Goal: Transaction & Acquisition: Purchase product/service

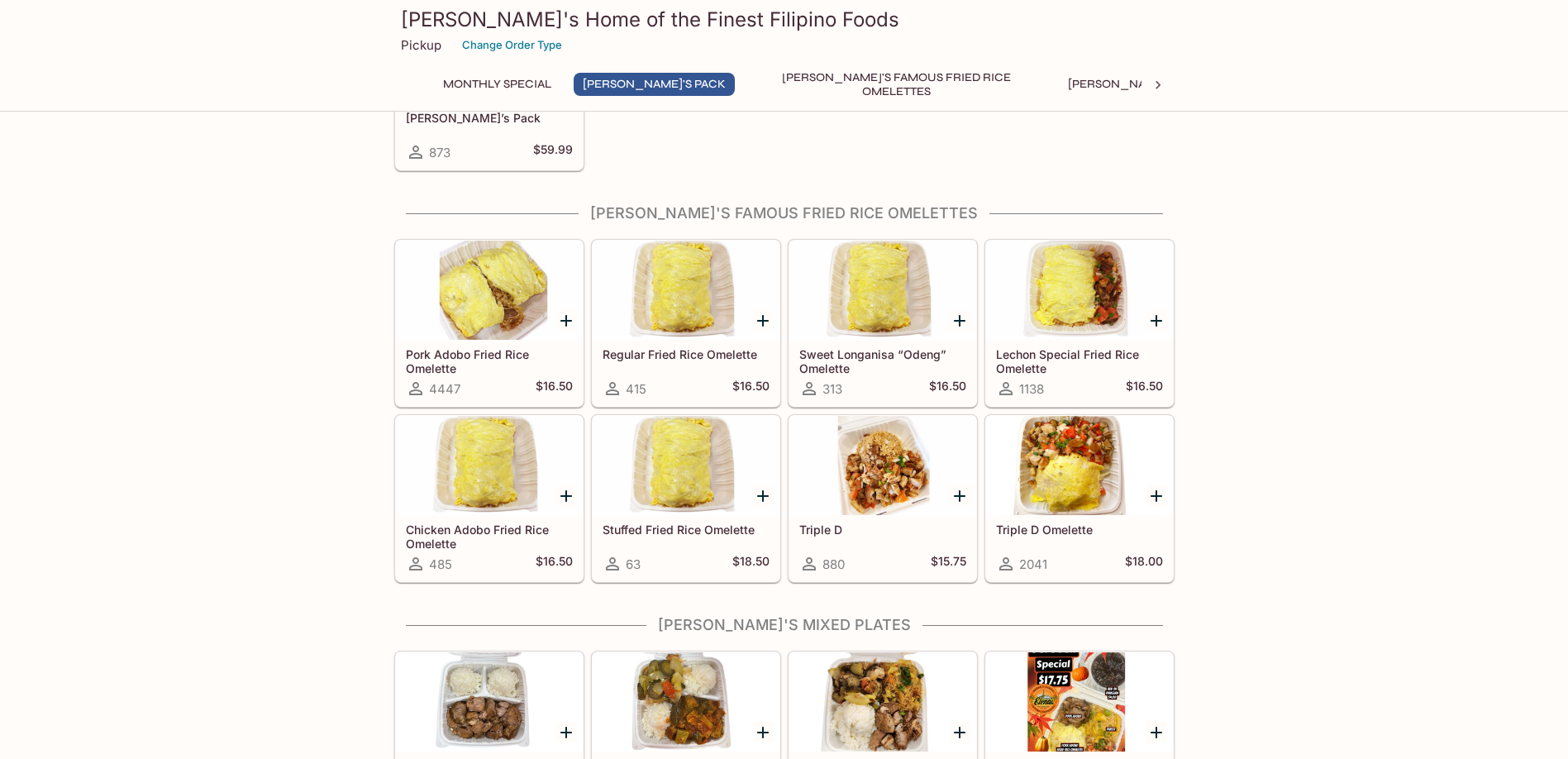
scroll to position [413, 0]
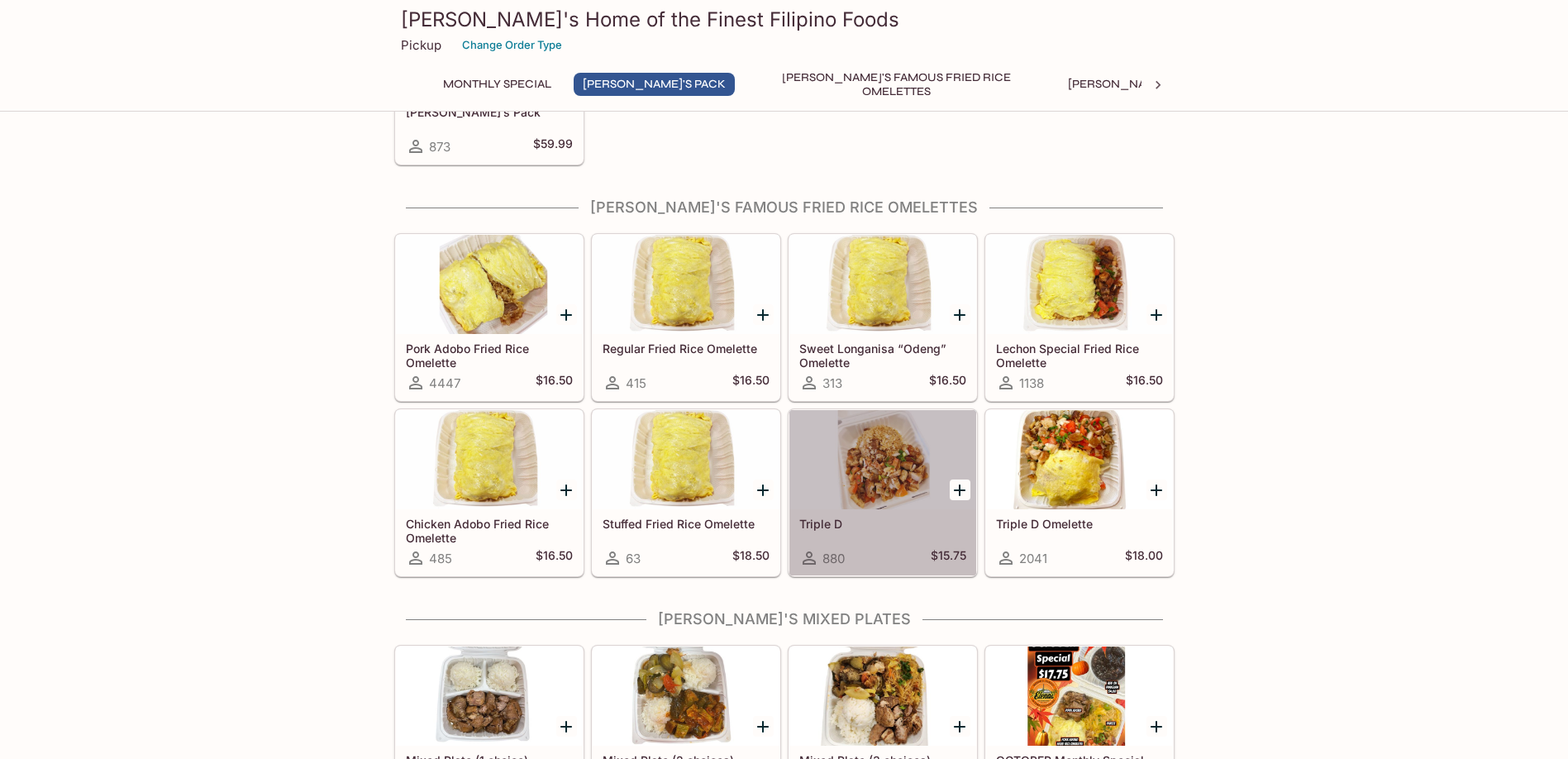
click at [874, 466] on div at bounding box center [883, 459] width 187 height 99
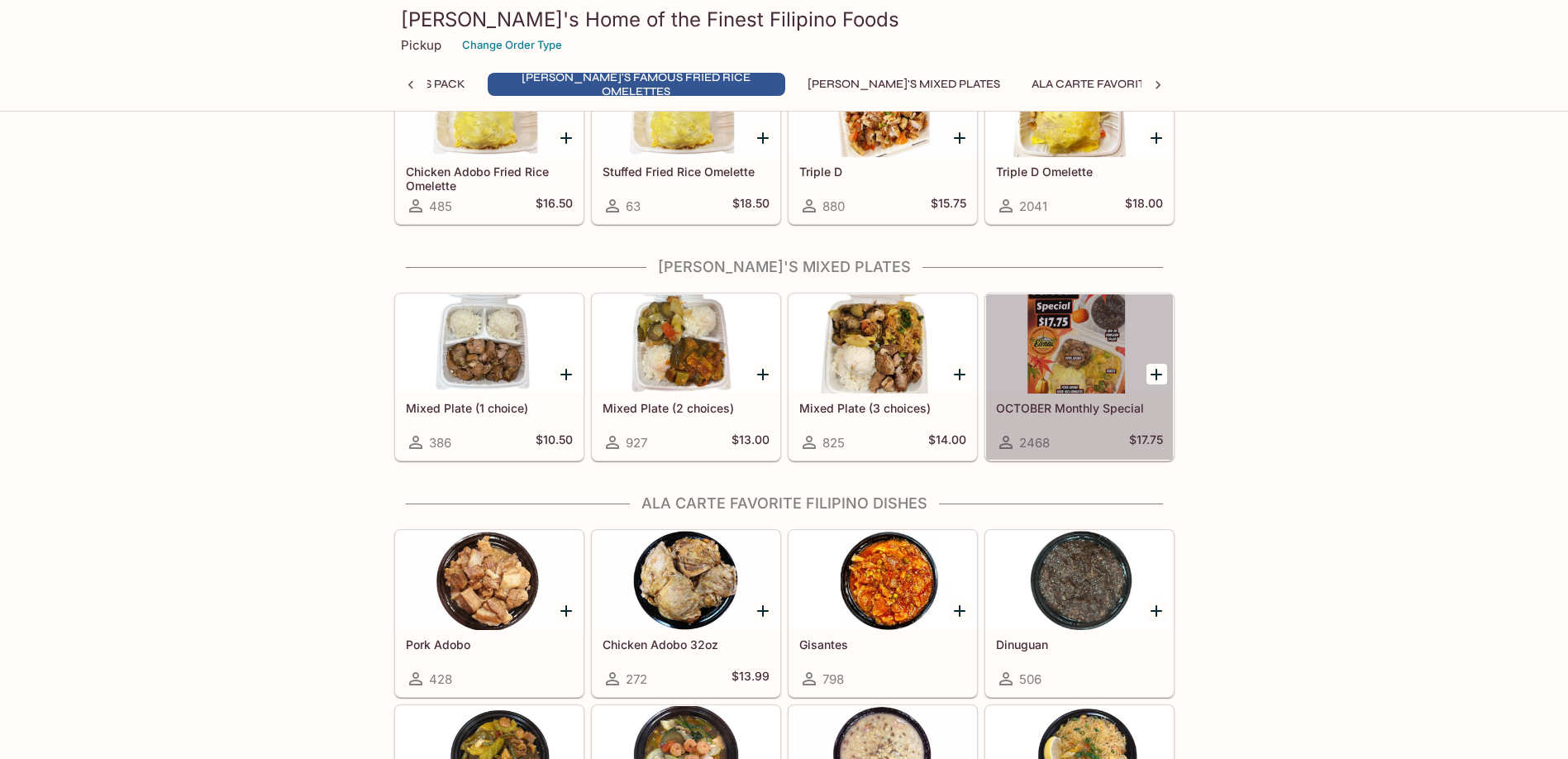
click at [1051, 336] on div at bounding box center [1079, 344] width 187 height 99
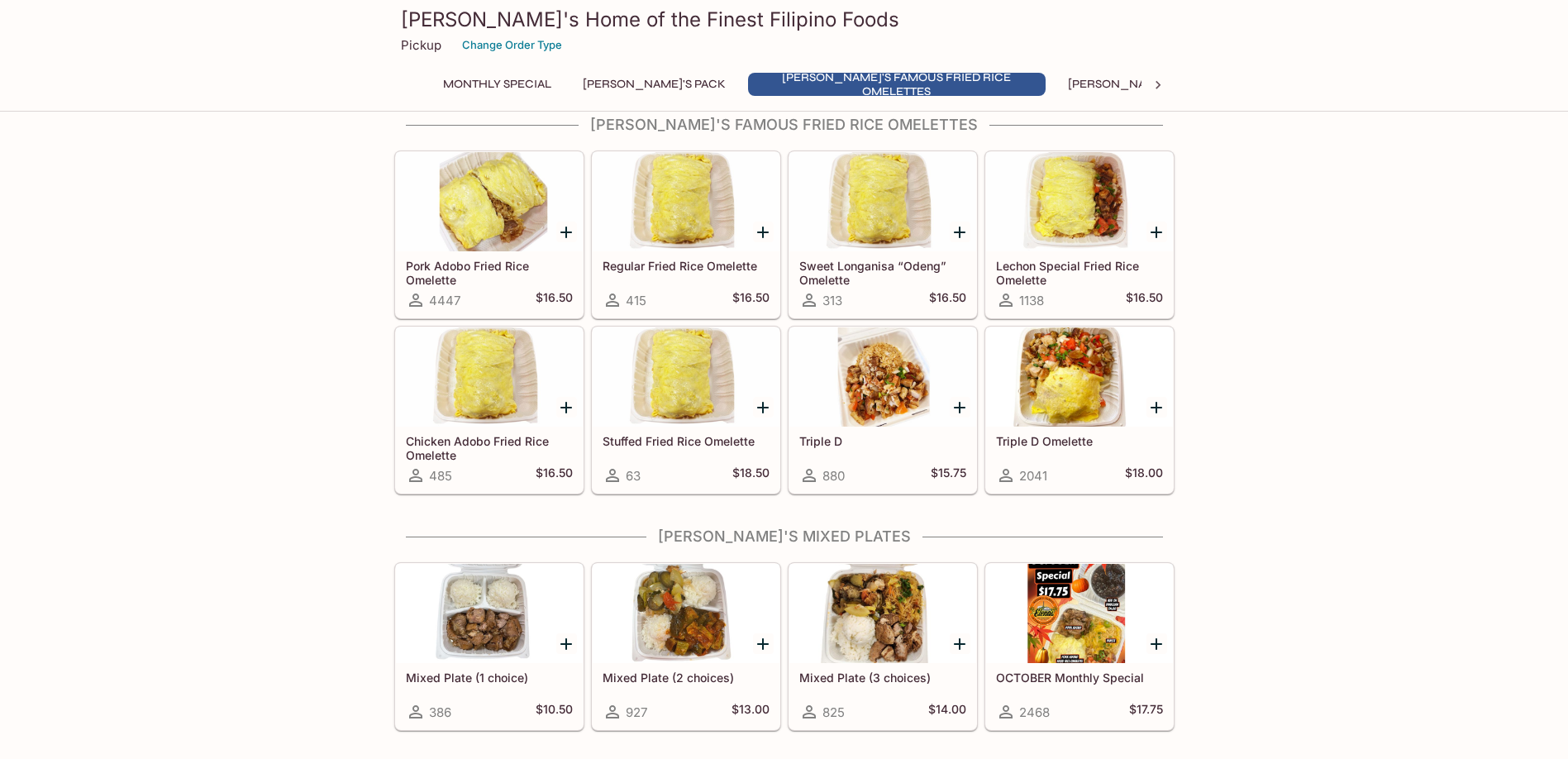
click at [898, 388] on div at bounding box center [883, 377] width 187 height 99
